Goal: Information Seeking & Learning: Learn about a topic

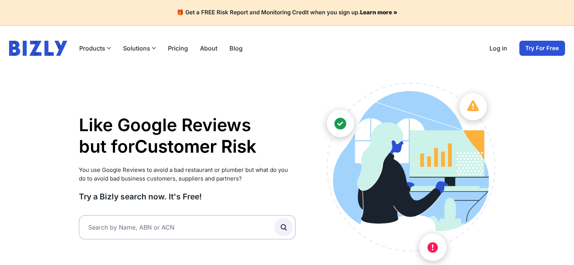
click at [266, 143] on h1 "Like Google Reviews but for Customer Risk Supplier Risk Partner Risk Customer R…" at bounding box center [187, 135] width 217 height 43
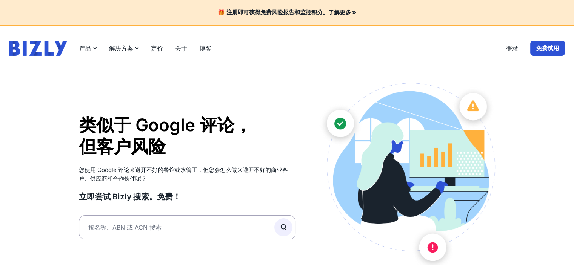
click at [92, 54] on div "产品 Bizly 分数 免费风险评估 Bizly 报告 详细的风险分析" at bounding box center [110, 48] width 202 height 15
drag, startPoint x: 270, startPoint y: 75, endPoint x: 311, endPoint y: 77, distance: 41.1
click at [161, 51] on font "定价" at bounding box center [157, 48] width 12 height 8
click at [127, 48] on font "解决方案" at bounding box center [121, 48] width 24 height 8
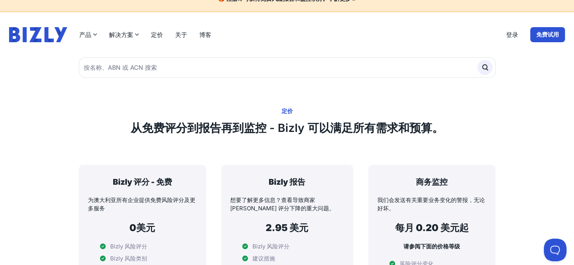
scroll to position [4, 0]
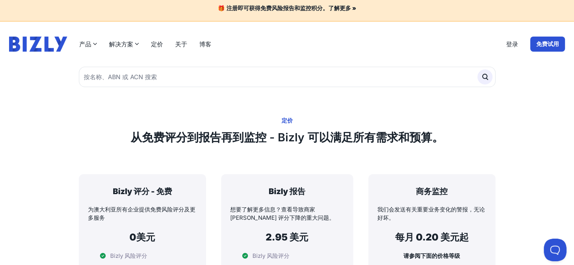
click at [125, 46] on font "解决方案" at bounding box center [121, 44] width 24 height 8
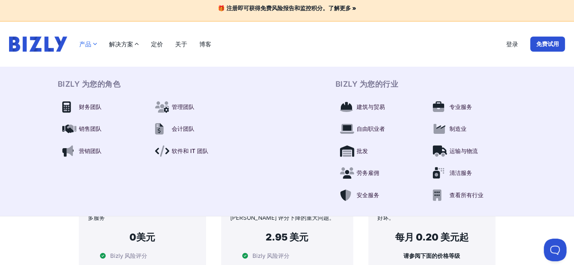
click at [89, 45] on font "产品" at bounding box center [85, 44] width 12 height 8
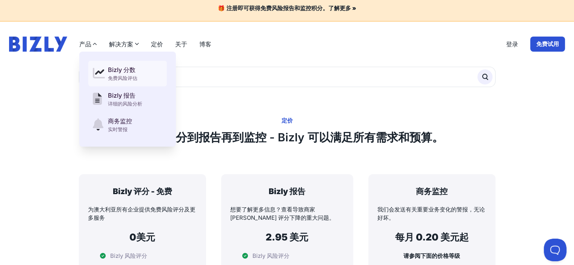
click at [121, 64] on link "Bizly 分数 免费风险评估" at bounding box center [127, 74] width 78 height 26
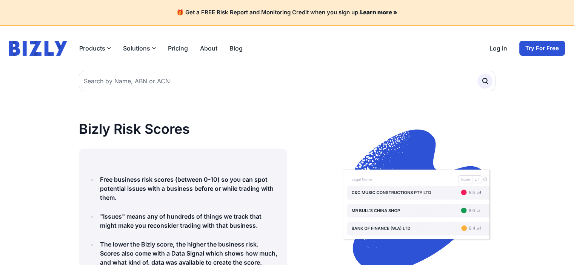
drag, startPoint x: 0, startPoint y: 0, endPoint x: 185, endPoint y: 52, distance: 192.3
click at [185, 52] on link "Pricing" at bounding box center [178, 48] width 20 height 9
click at [181, 49] on link "Pricing" at bounding box center [178, 48] width 20 height 9
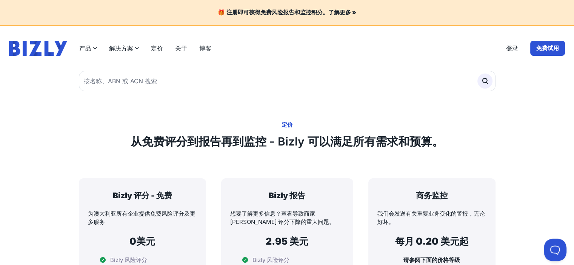
click at [127, 52] on font "解决方案" at bounding box center [121, 48] width 24 height 9
